Goal: Information Seeking & Learning: Learn about a topic

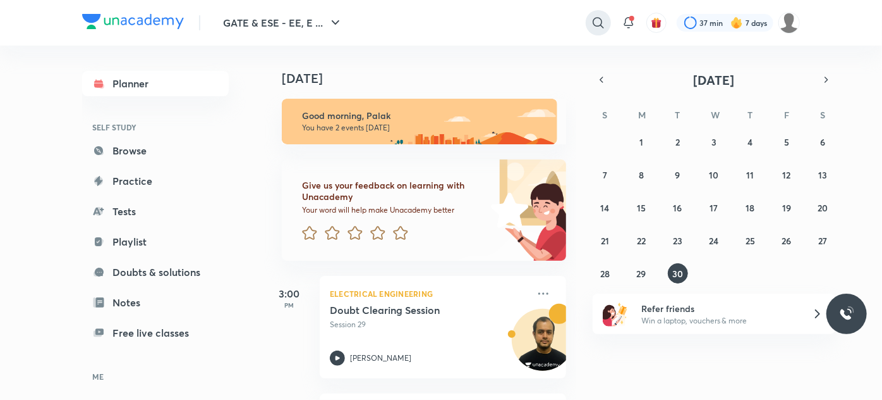
click at [597, 23] on icon at bounding box center [598, 22] width 15 height 15
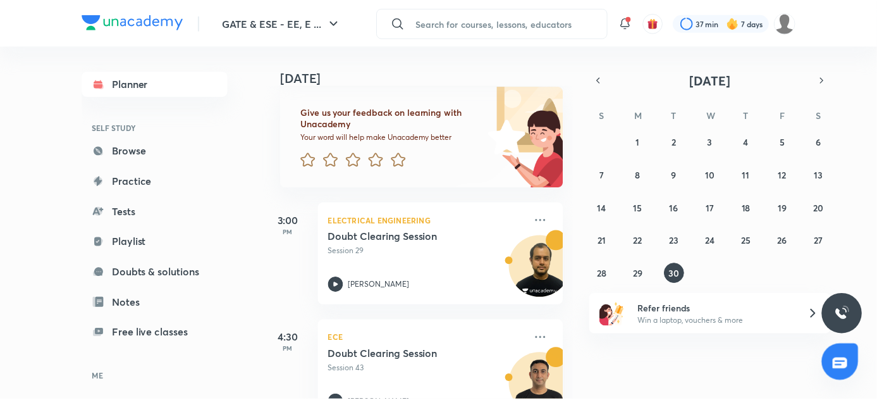
scroll to position [68, 0]
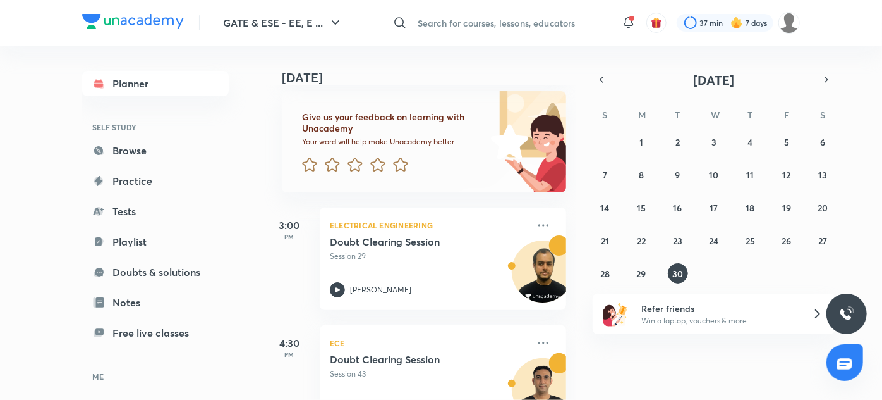
click at [502, 19] on input "text" at bounding box center [512, 23] width 198 height 34
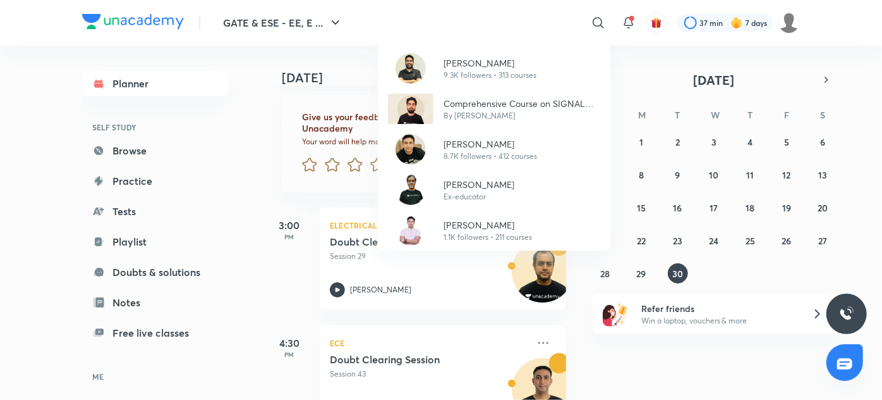
click at [502, 19] on div "[PERSON_NAME] 9.3K followers • 313 courses Comprehensive Course on SIGNAL SYSTE…" at bounding box center [441, 200] width 882 height 400
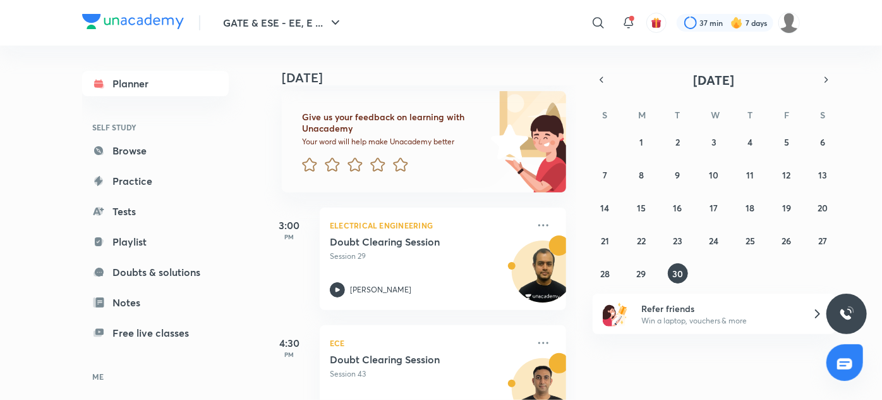
click at [502, 19] on div "​" at bounding box center [495, 23] width 233 height 30
click at [588, 27] on div at bounding box center [598, 22] width 25 height 25
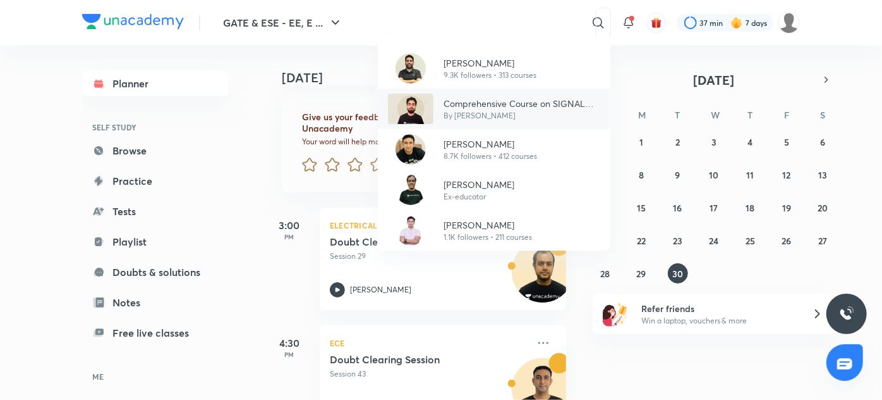
click at [484, 104] on p "Comprehensive Course on SIGNAL SYSTEM ECE/EE/IN" at bounding box center [522, 103] width 157 height 13
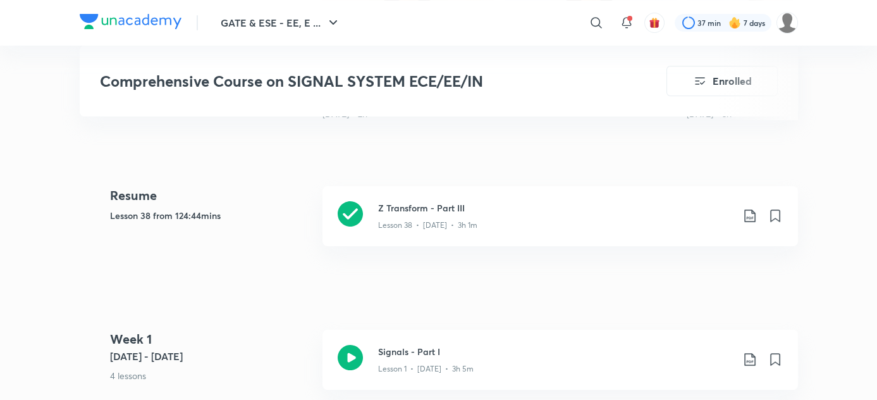
scroll to position [504, 0]
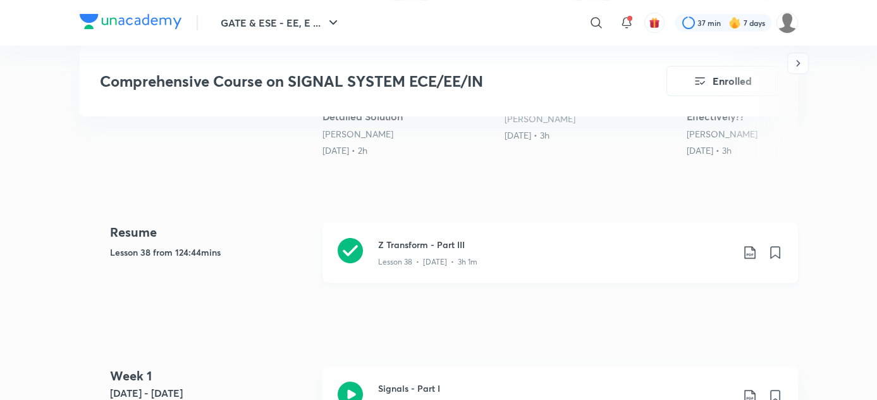
click at [465, 269] on div "Z Transform - Part III Lesson 38 • [DATE] • 3h 1m" at bounding box center [559, 253] width 475 height 60
